Goal: Navigation & Orientation: Find specific page/section

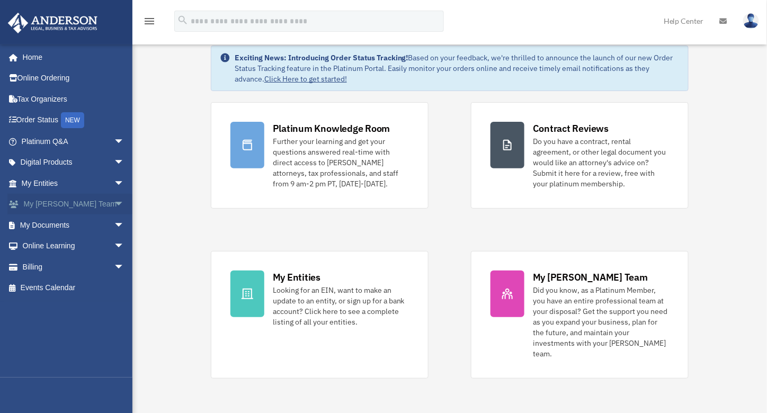
scroll to position [53, 0]
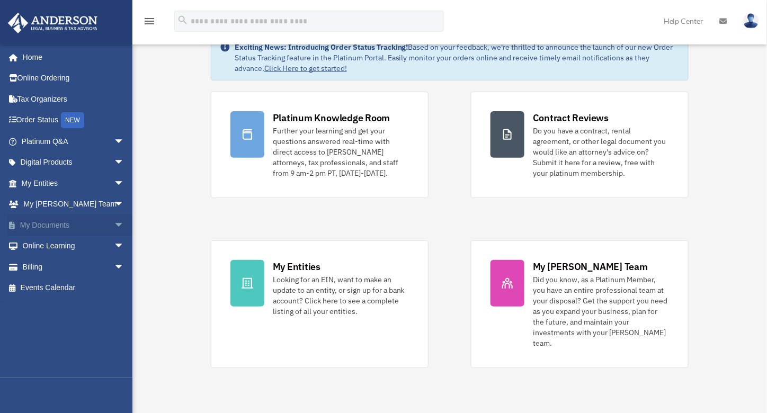
click at [114, 220] on span "arrow_drop_down" at bounding box center [124, 226] width 21 height 22
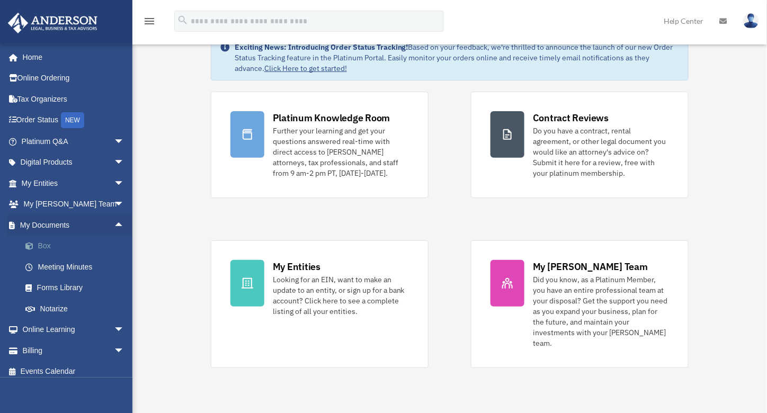
click at [66, 247] on link "Box" at bounding box center [78, 246] width 126 height 21
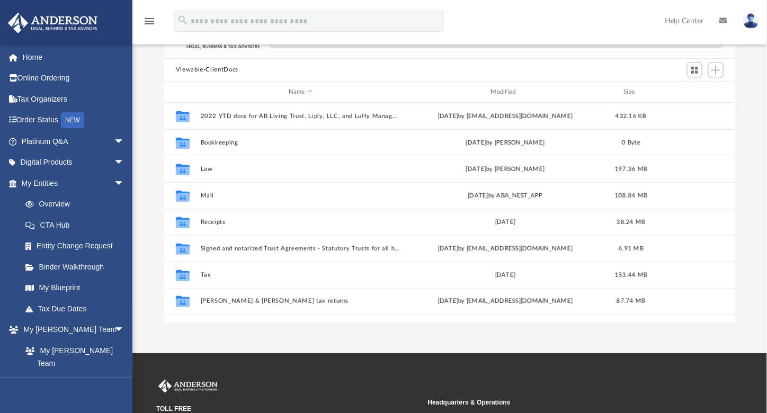
scroll to position [95, 0]
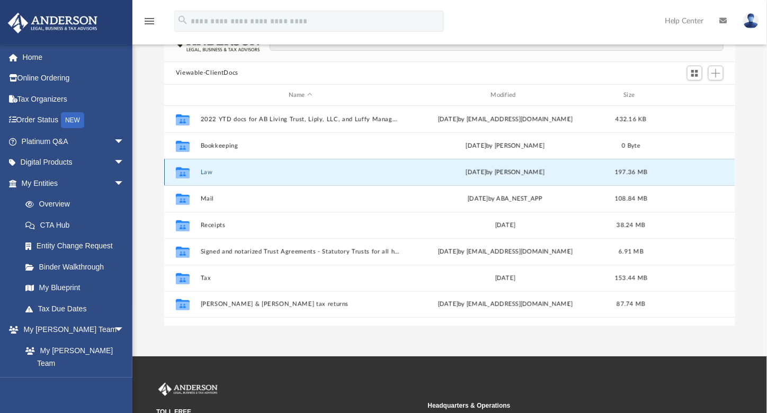
click at [212, 170] on button "Law" at bounding box center [300, 172] width 200 height 7
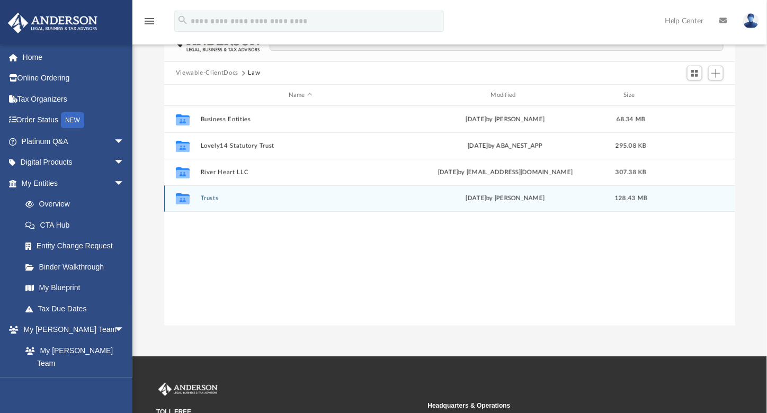
click at [209, 194] on div "Collaborated Folder Trusts [DATE] by [PERSON_NAME] 128.43 MB" at bounding box center [450, 198] width 572 height 26
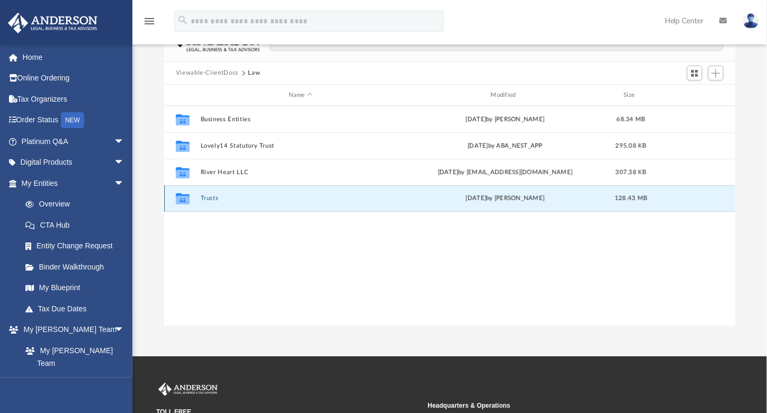
click at [212, 197] on button "Trusts" at bounding box center [300, 199] width 200 height 7
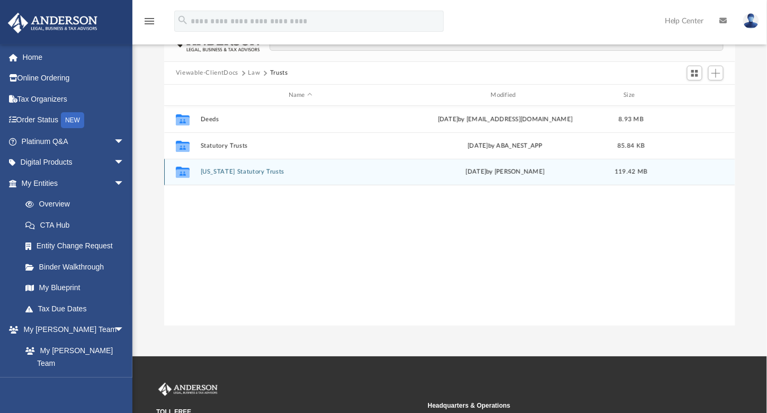
click at [234, 170] on button "[US_STATE] Statutory Trusts" at bounding box center [300, 172] width 200 height 7
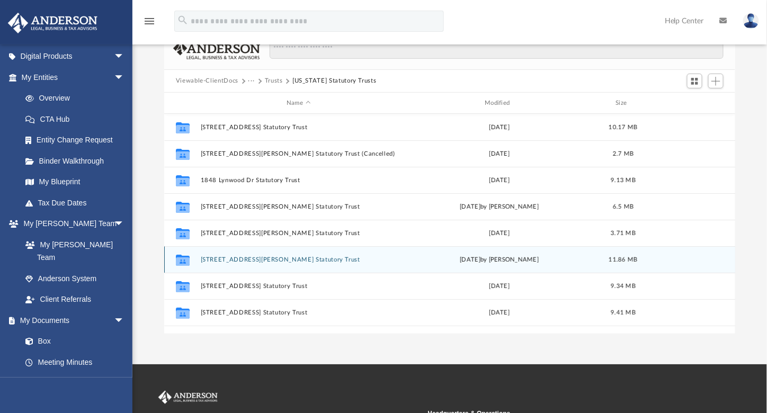
scroll to position [0, 0]
